Goal: Navigation & Orientation: Find specific page/section

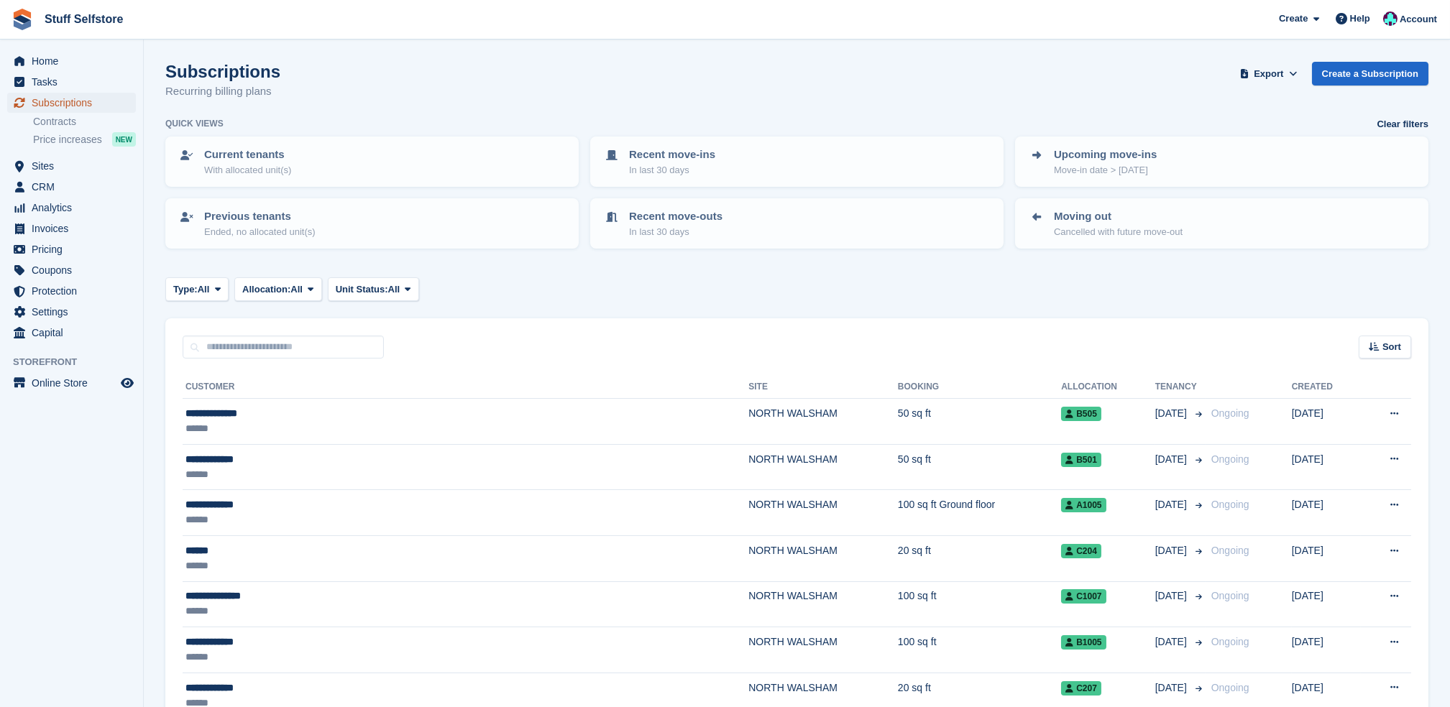
click at [73, 95] on span "Subscriptions" at bounding box center [75, 103] width 86 height 20
click at [71, 134] on span "Price increases" at bounding box center [67, 140] width 69 height 14
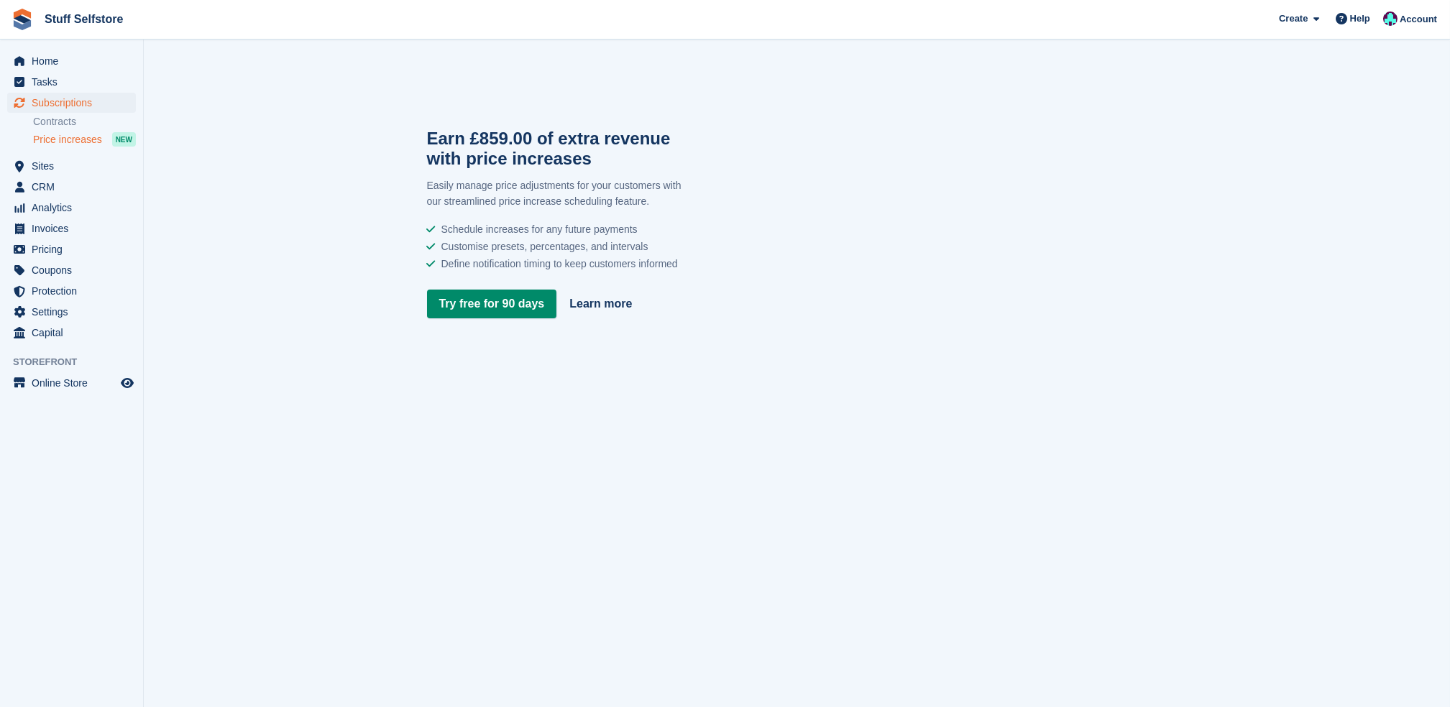
click at [77, 161] on span "Sites" at bounding box center [75, 166] width 86 height 20
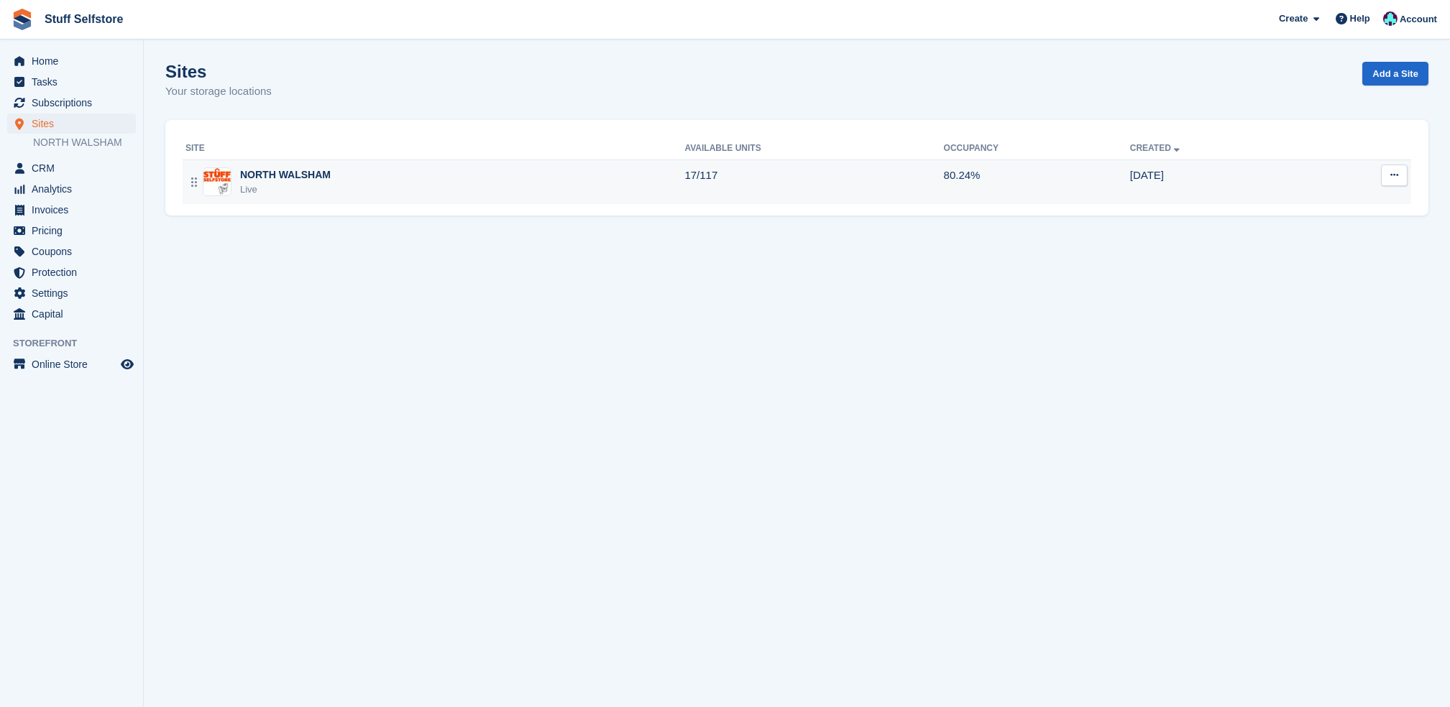
click at [457, 187] on div "NORTH WALSHAM Live" at bounding box center [434, 182] width 499 height 29
